Goal: Information Seeking & Learning: Learn about a topic

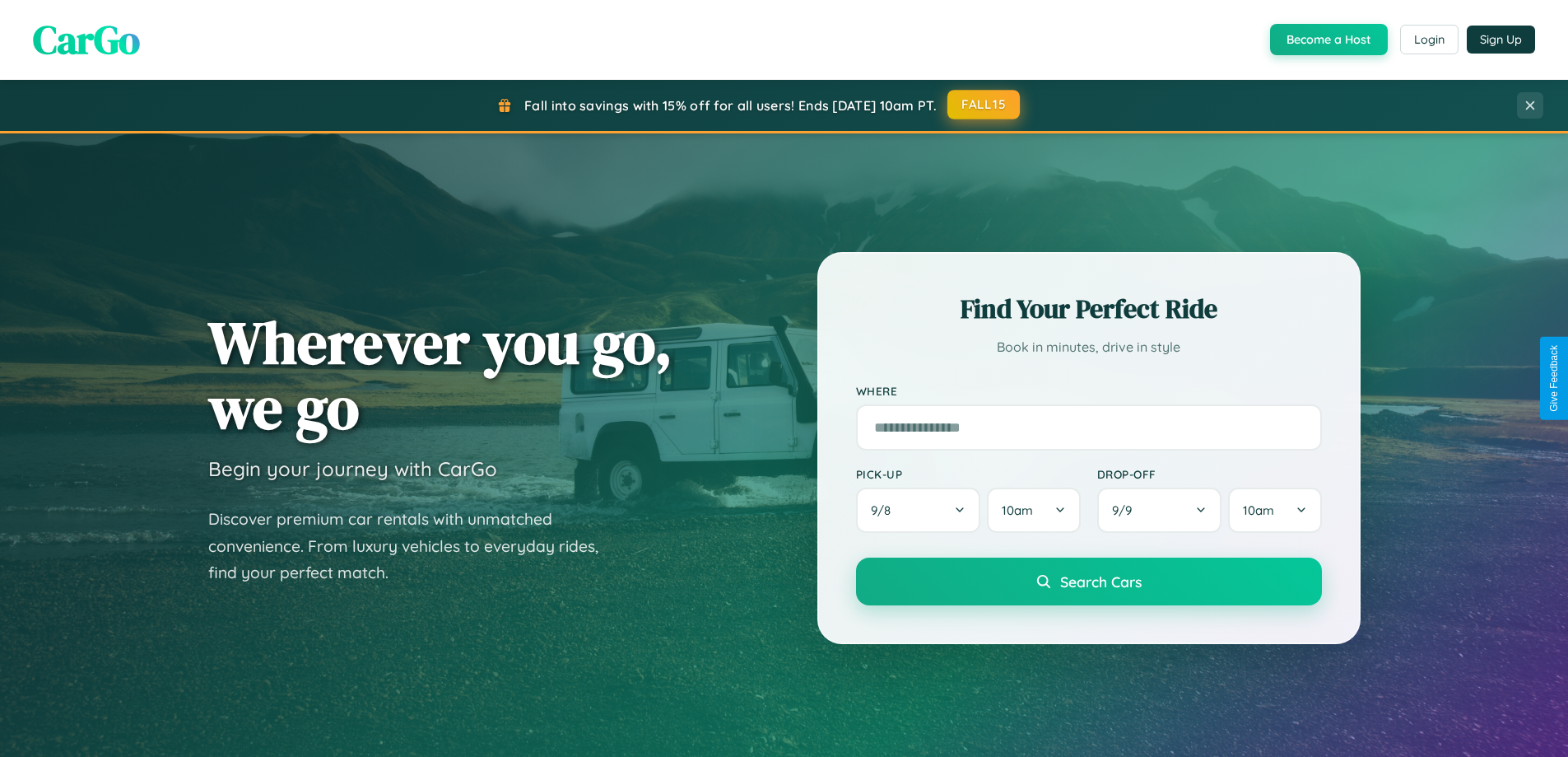
click at [985, 105] on button "FALL15" at bounding box center [984, 104] width 72 height 29
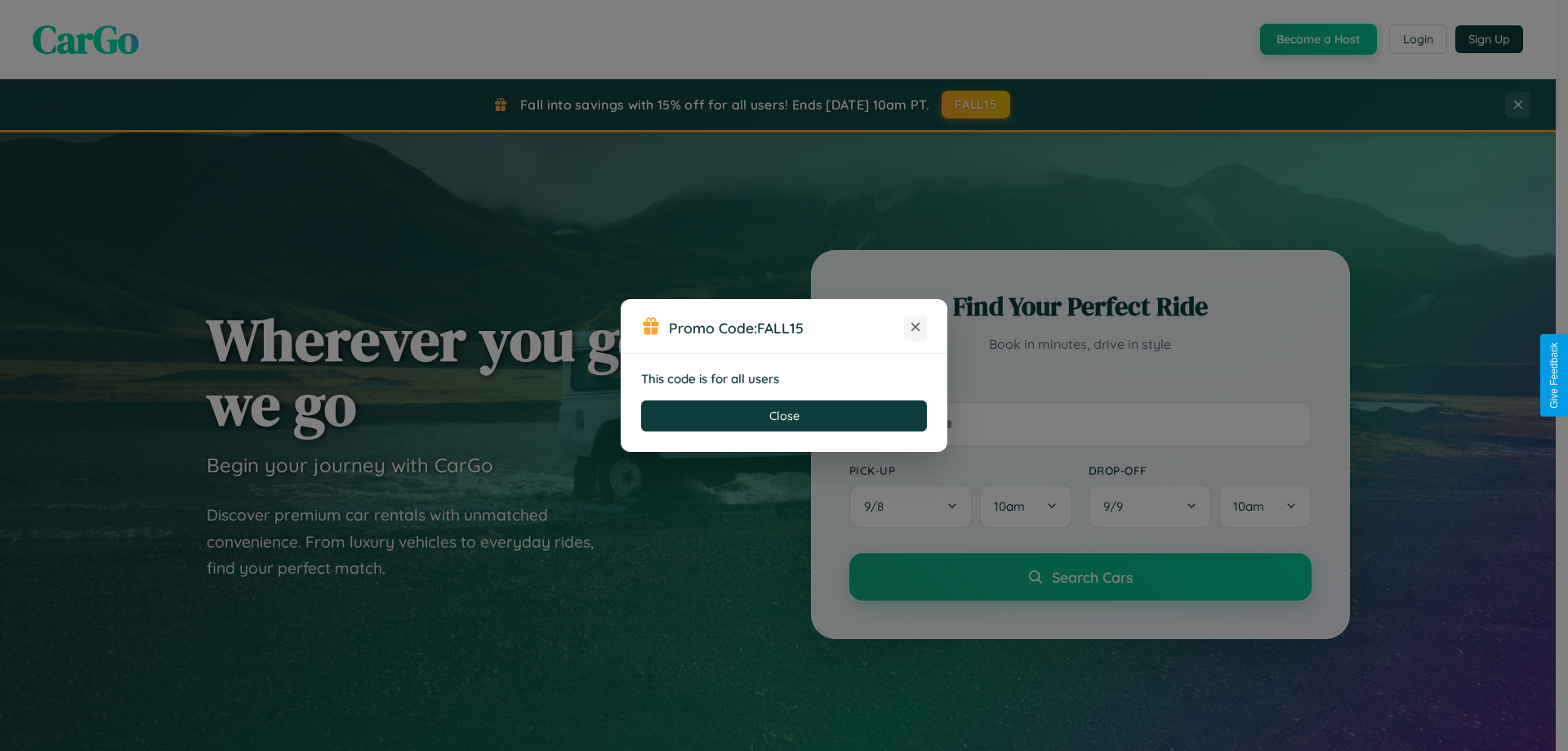
click at [915, 328] on icon at bounding box center [915, 326] width 16 height 16
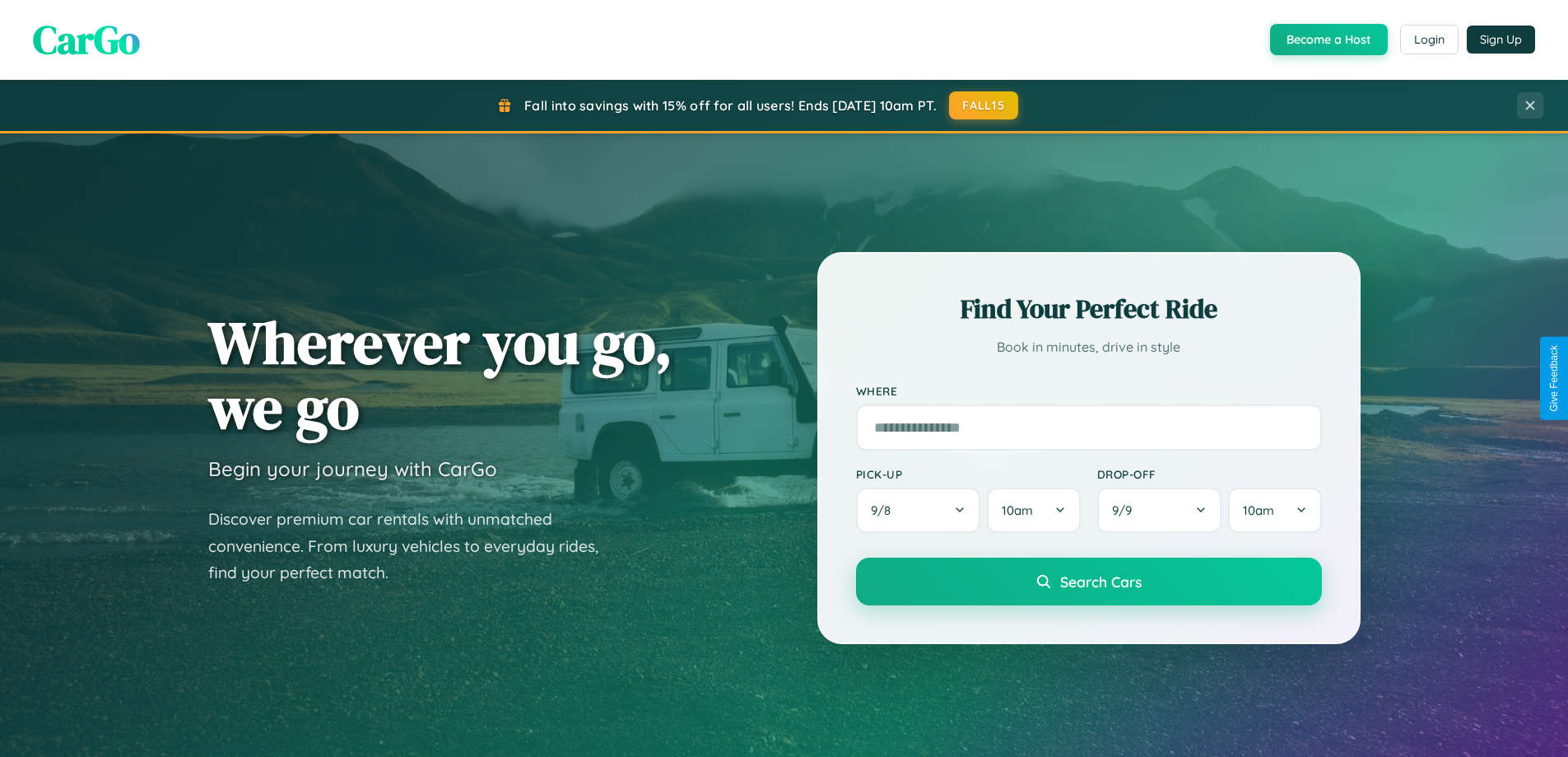
scroll to position [1133, 0]
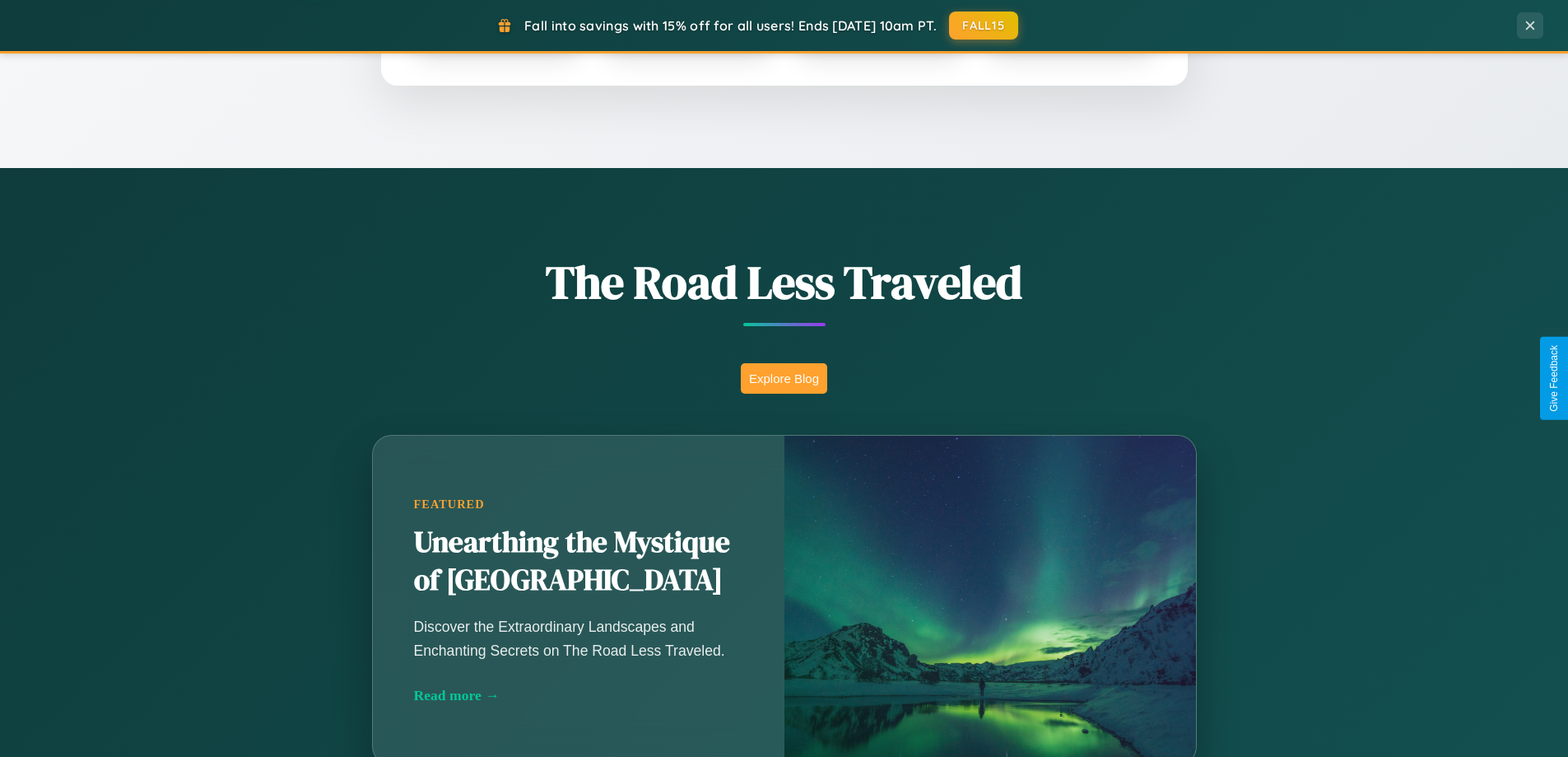
click at [784, 378] on button "Explore Blog" at bounding box center [784, 378] width 87 height 30
